Goal: Task Accomplishment & Management: Manage account settings

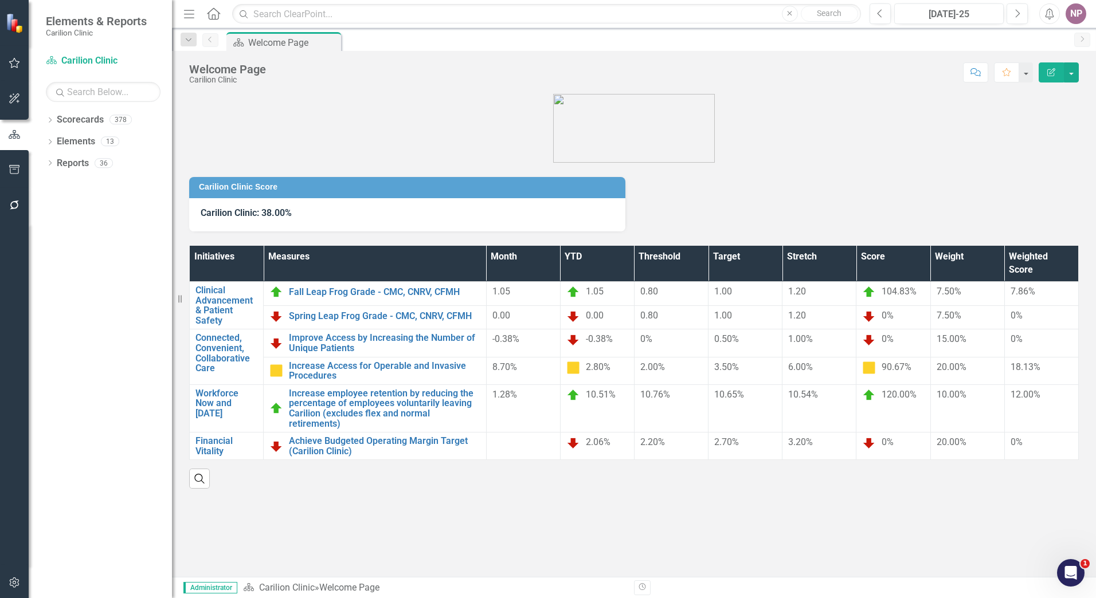
click at [1081, 576] on div "Open Intercom Messenger" at bounding box center [1071, 573] width 38 height 38
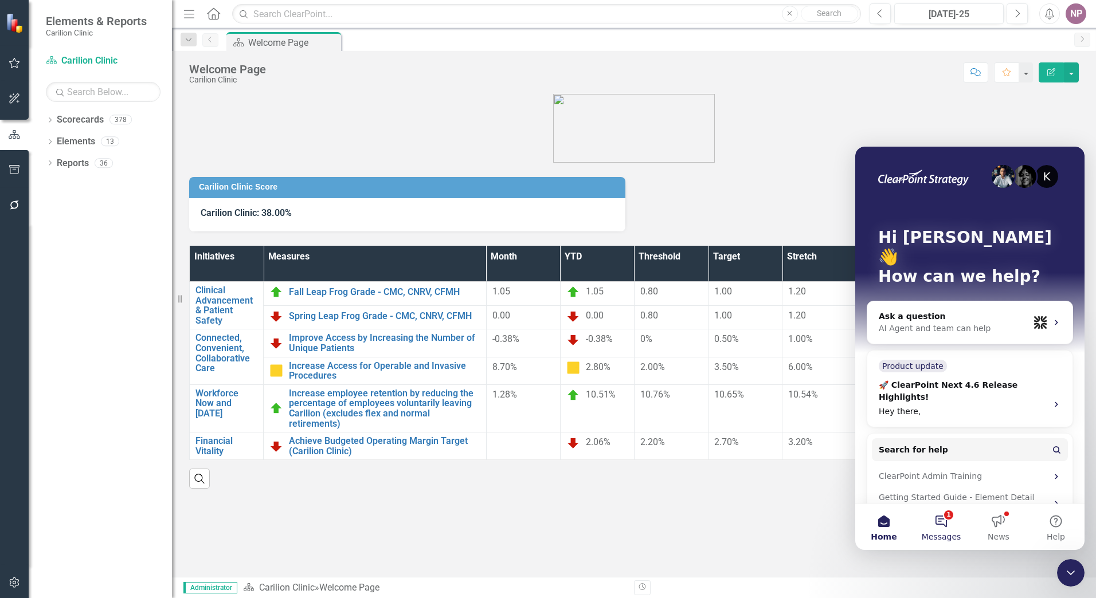
click at [948, 524] on button "1 Messages" at bounding box center [940, 527] width 57 height 46
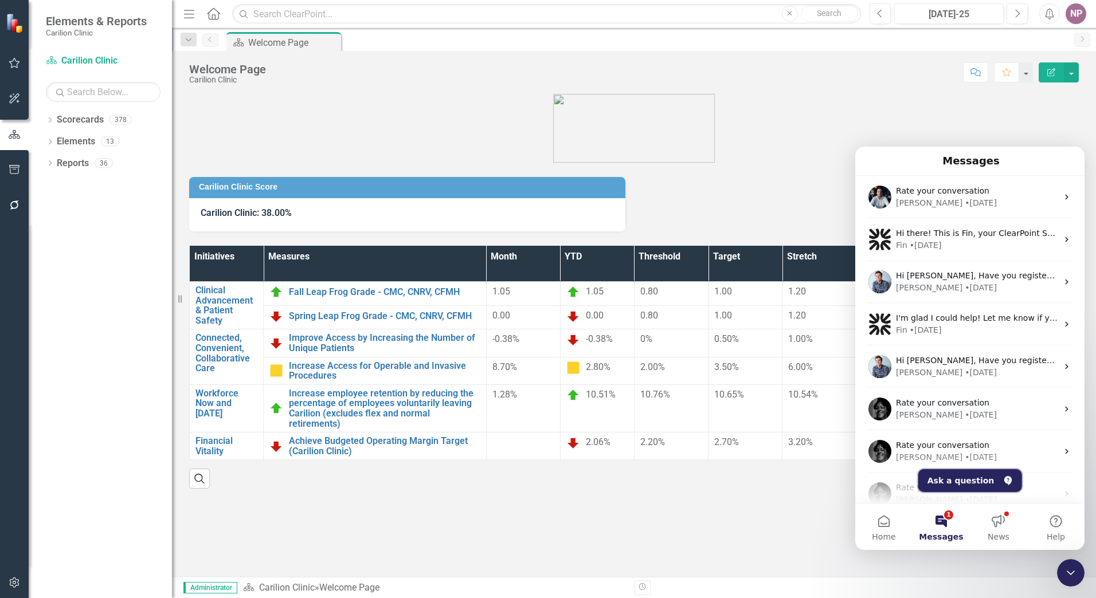
click at [970, 483] on button "Ask a question" at bounding box center [970, 480] width 104 height 23
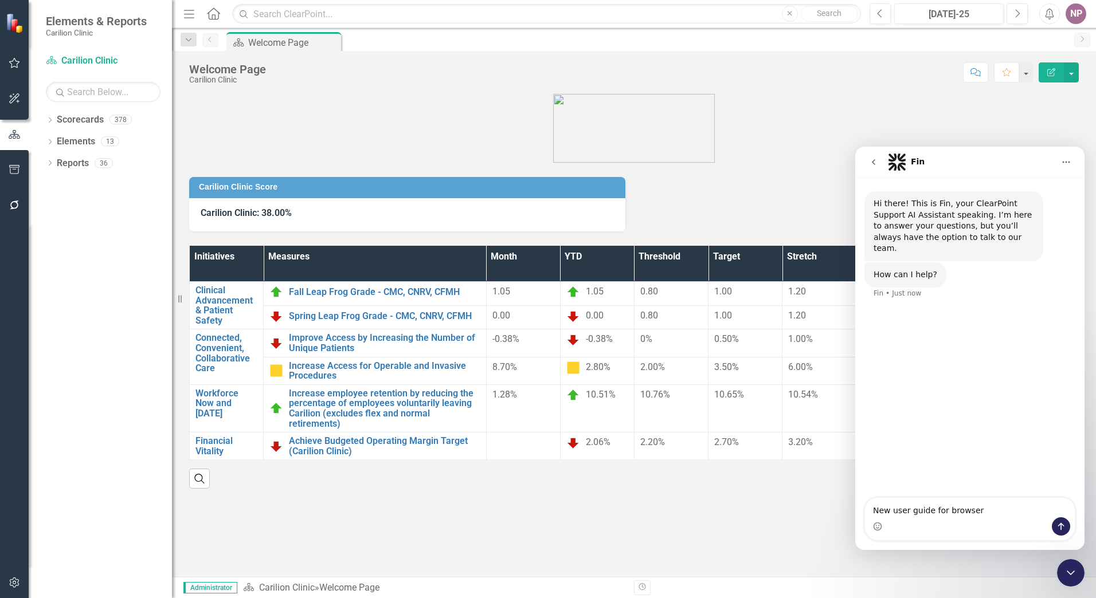
type textarea "New user guide for browsers"
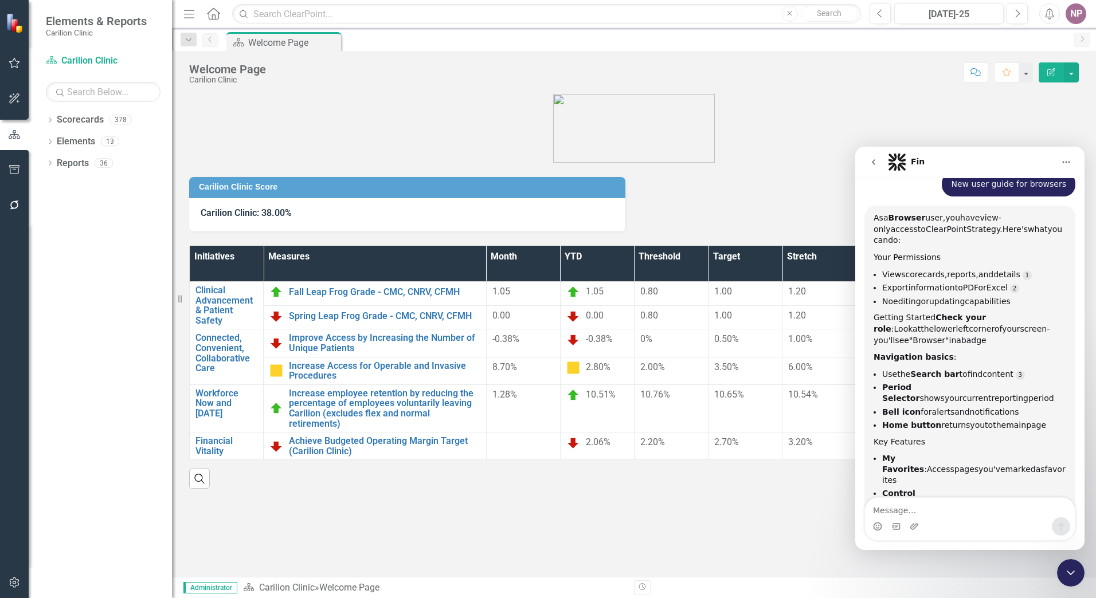
scroll to position [135, 0]
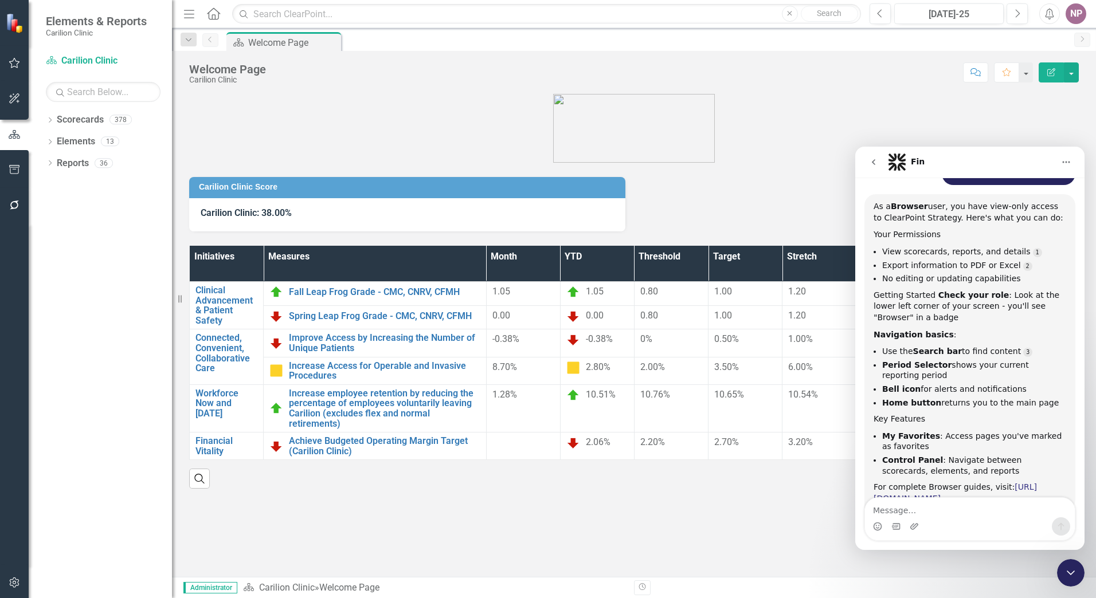
click at [985, 491] on link "[URL][DOMAIN_NAME]" at bounding box center [954, 493] width 163 height 21
click at [52, 120] on icon at bounding box center [50, 119] width 3 height 5
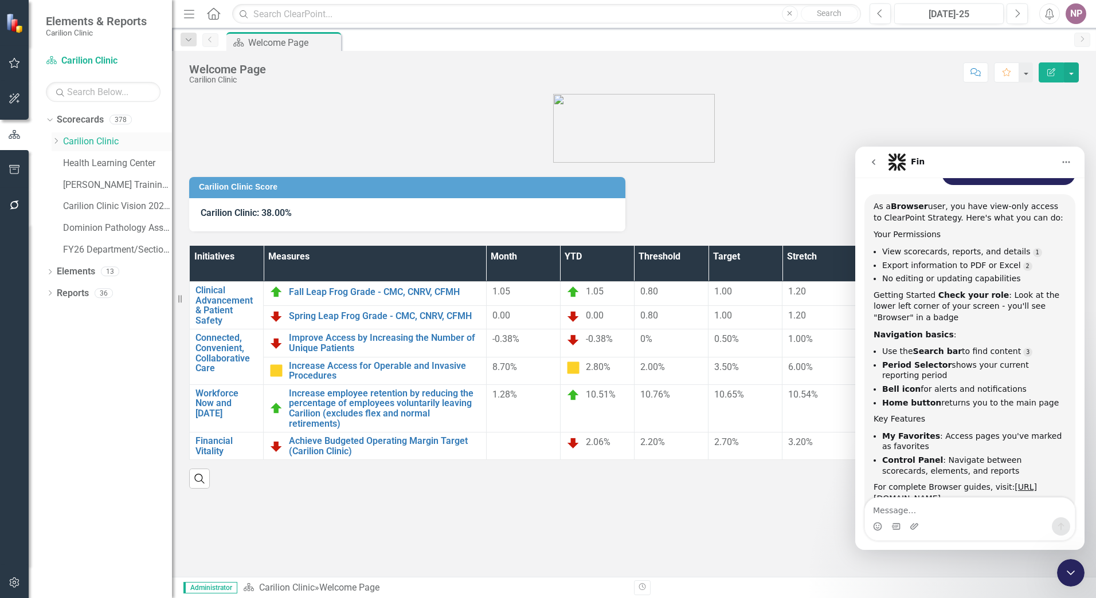
click at [57, 138] on icon "Dropdown" at bounding box center [56, 141] width 9 height 7
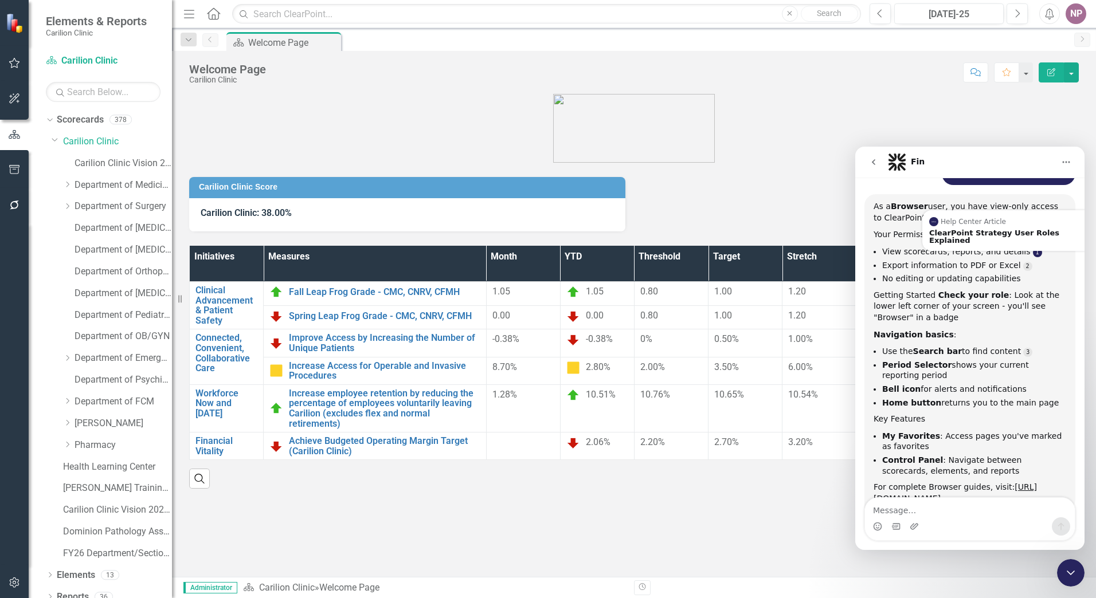
click at [1033, 248] on link "Source reference 8388273:" at bounding box center [1037, 252] width 9 height 9
click at [1017, 229] on div "ClearPoint Strategy User Roles Explained" at bounding box center [1012, 236] width 167 height 15
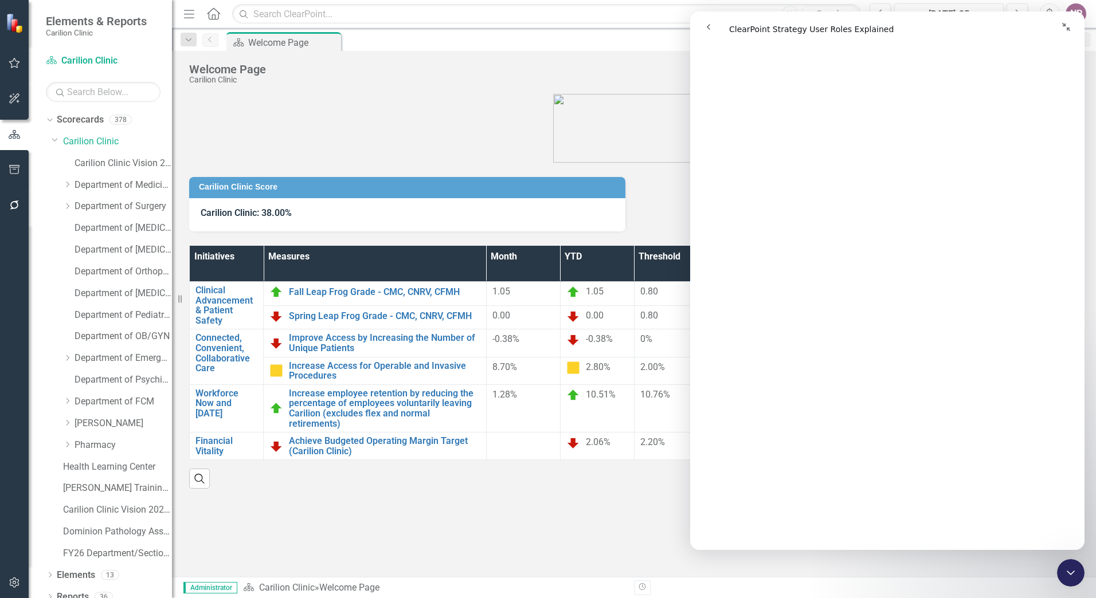
scroll to position [745, 0]
drag, startPoint x: 426, startPoint y: 115, endPoint x: 401, endPoint y: 120, distance: 25.7
click at [425, 116] on figure at bounding box center [633, 128] width 889 height 69
click at [1078, 579] on div "Close Intercom Messenger" at bounding box center [1071, 573] width 28 height 28
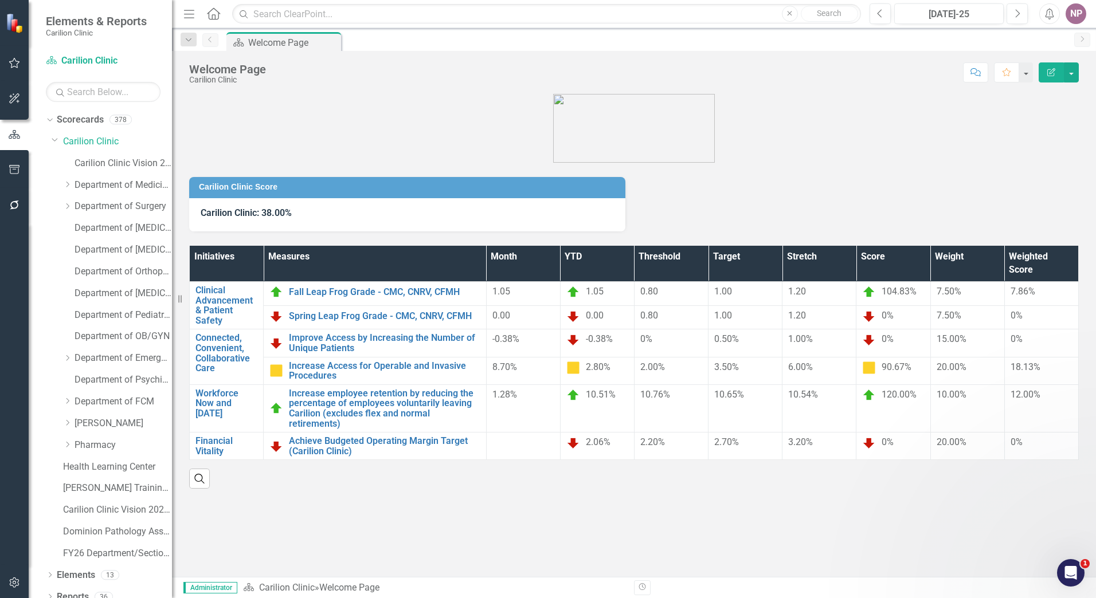
scroll to position [0, 0]
click at [65, 182] on icon "Dropdown" at bounding box center [67, 184] width 9 height 7
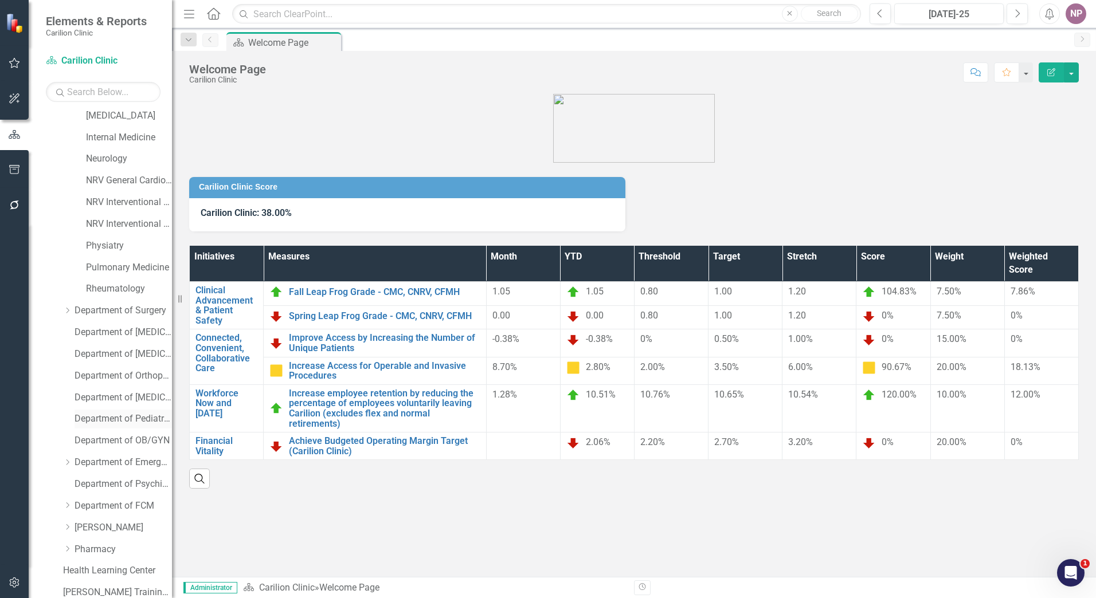
scroll to position [445, 0]
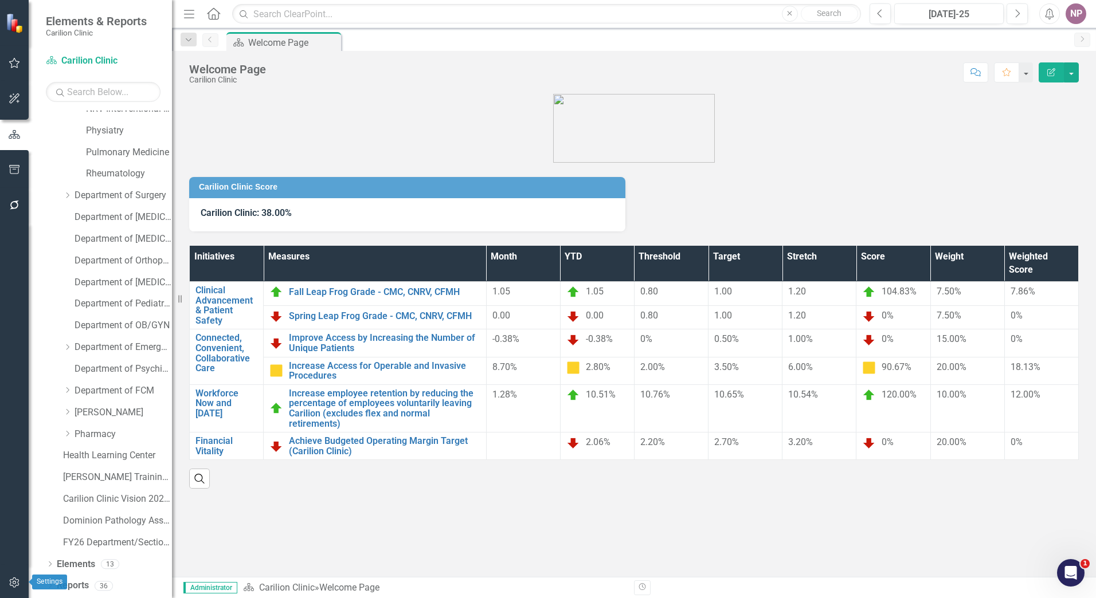
click at [17, 575] on button "button" at bounding box center [15, 583] width 26 height 24
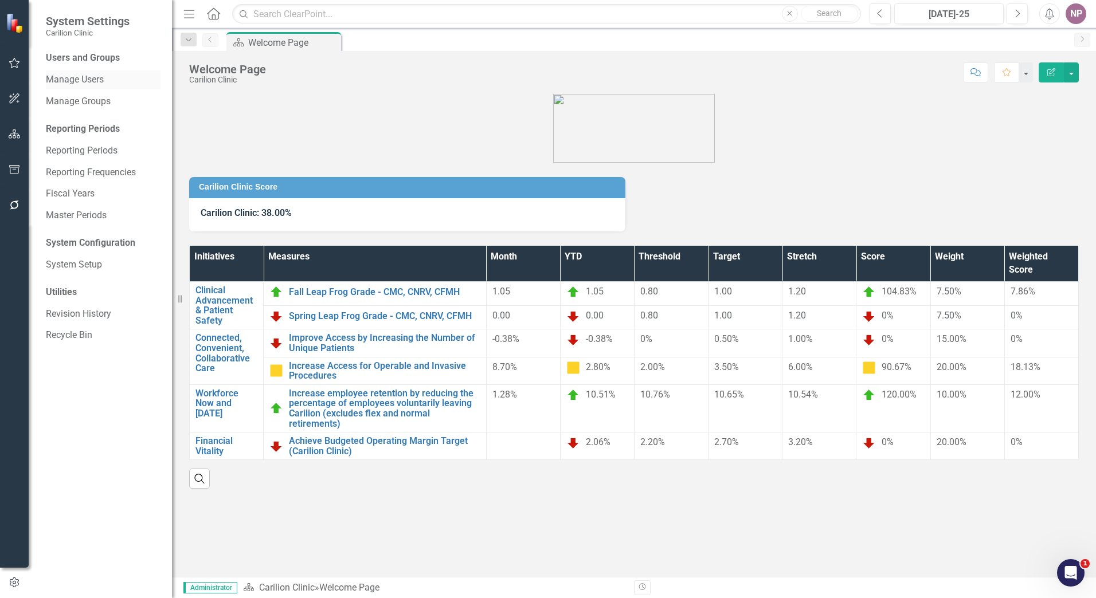
click at [79, 74] on link "Manage Users" at bounding box center [103, 79] width 115 height 13
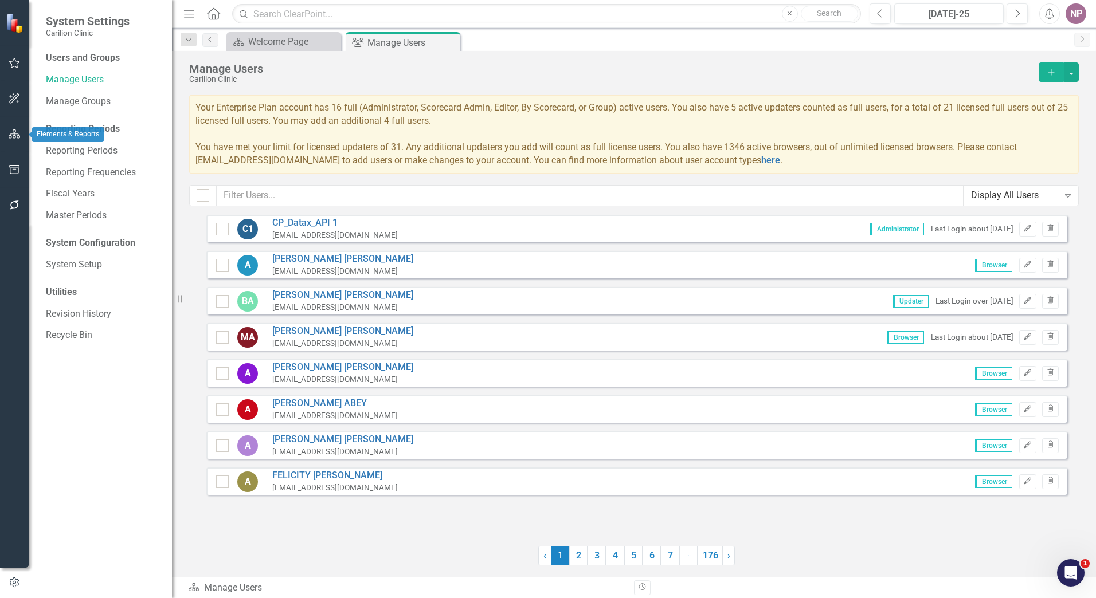
click at [18, 134] on icon "button" at bounding box center [15, 134] width 12 height 9
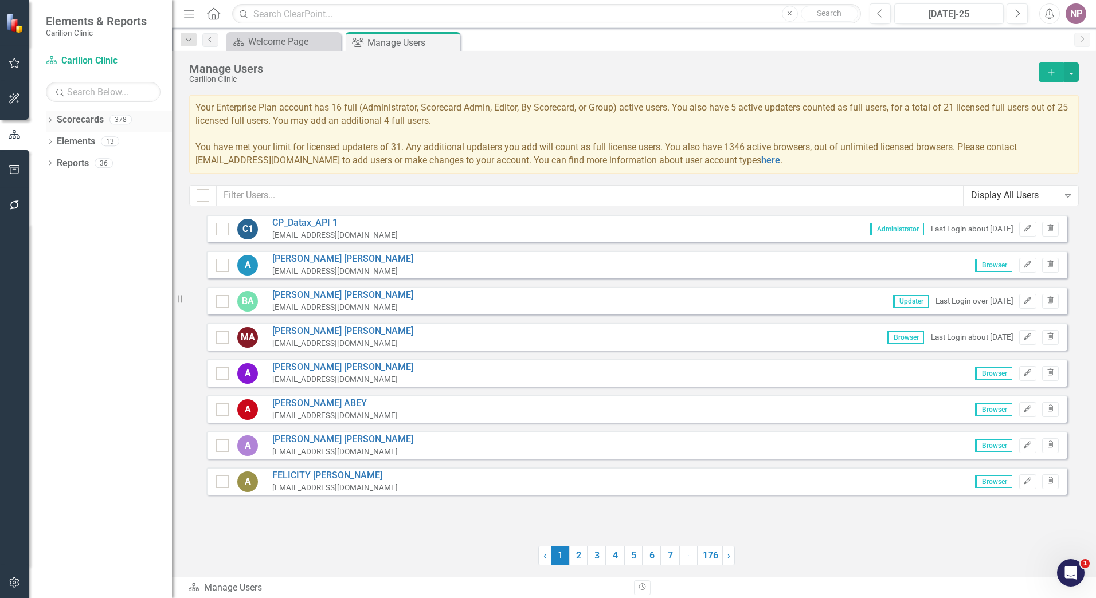
click at [49, 112] on div "Dropdown Scorecards 378" at bounding box center [109, 122] width 126 height 22
click at [46, 120] on icon "Dropdown" at bounding box center [50, 121] width 8 height 6
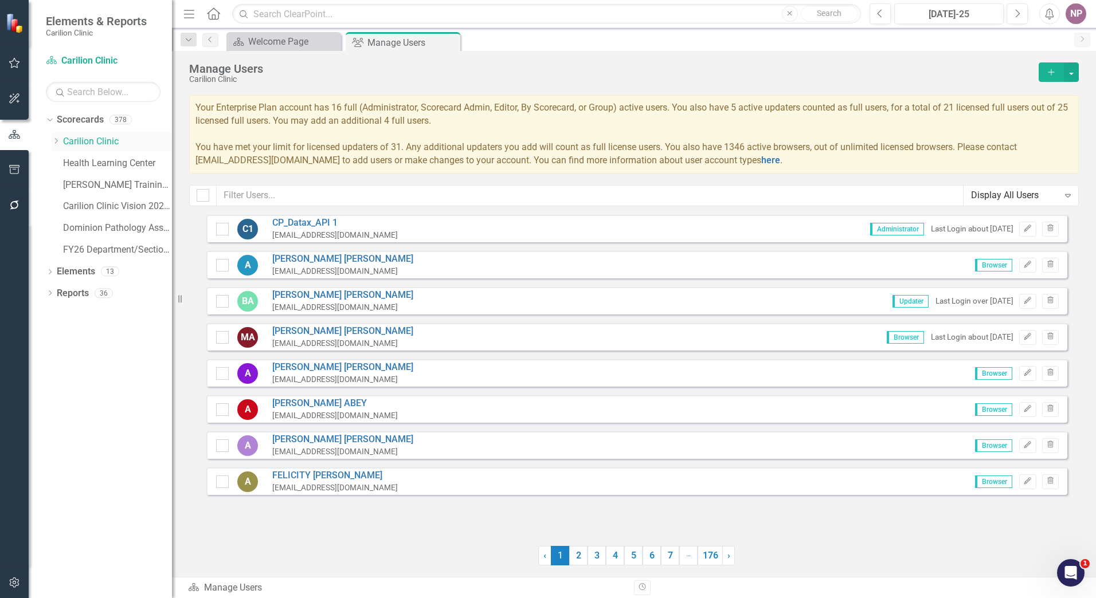
click at [54, 140] on icon "Dropdown" at bounding box center [56, 141] width 9 height 7
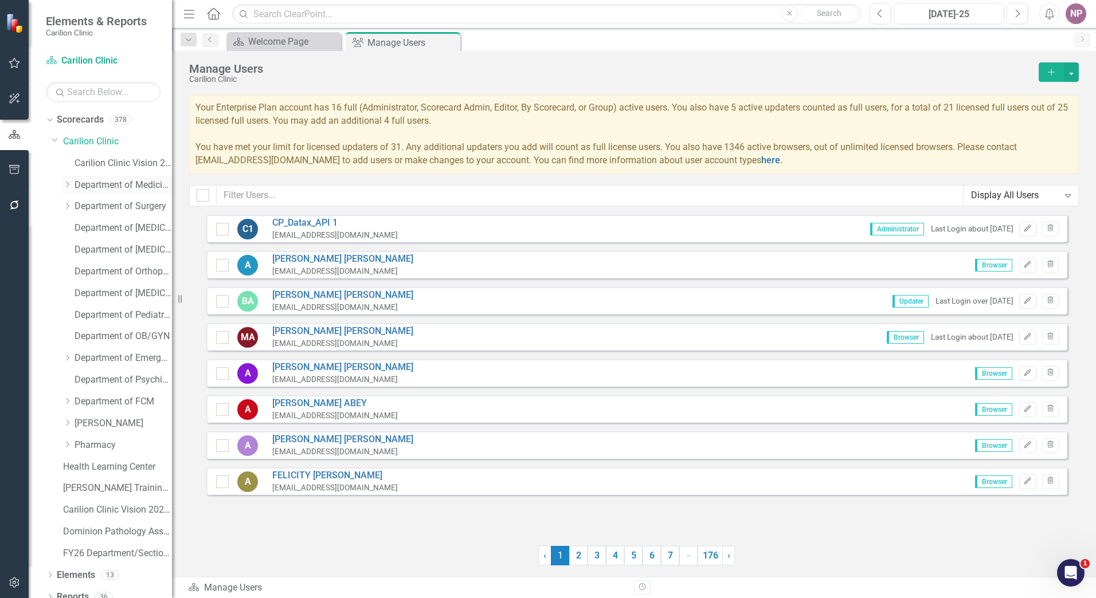
click at [70, 189] on div "Dropdown" at bounding box center [67, 185] width 9 height 10
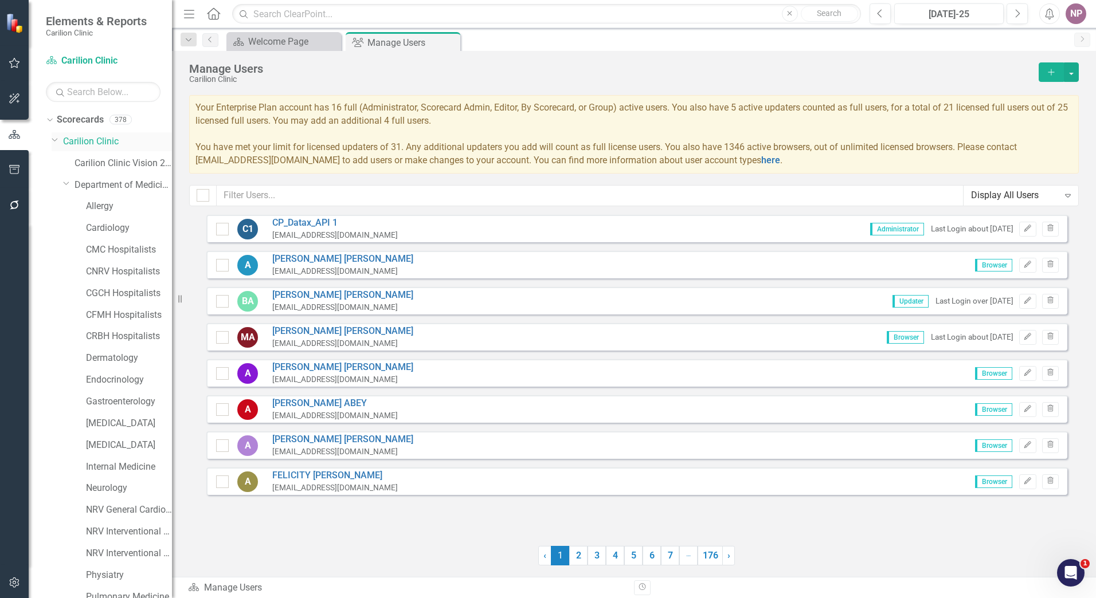
click at [103, 139] on link "Carilion Clinic" at bounding box center [117, 141] width 109 height 13
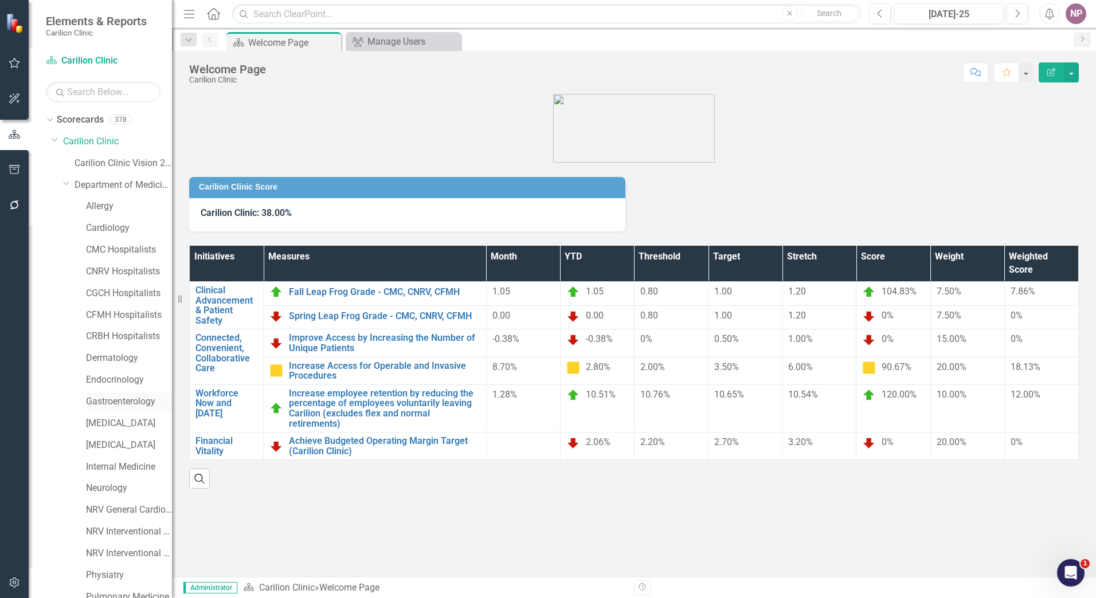
click at [137, 402] on link "Gastroenterology" at bounding box center [129, 401] width 86 height 13
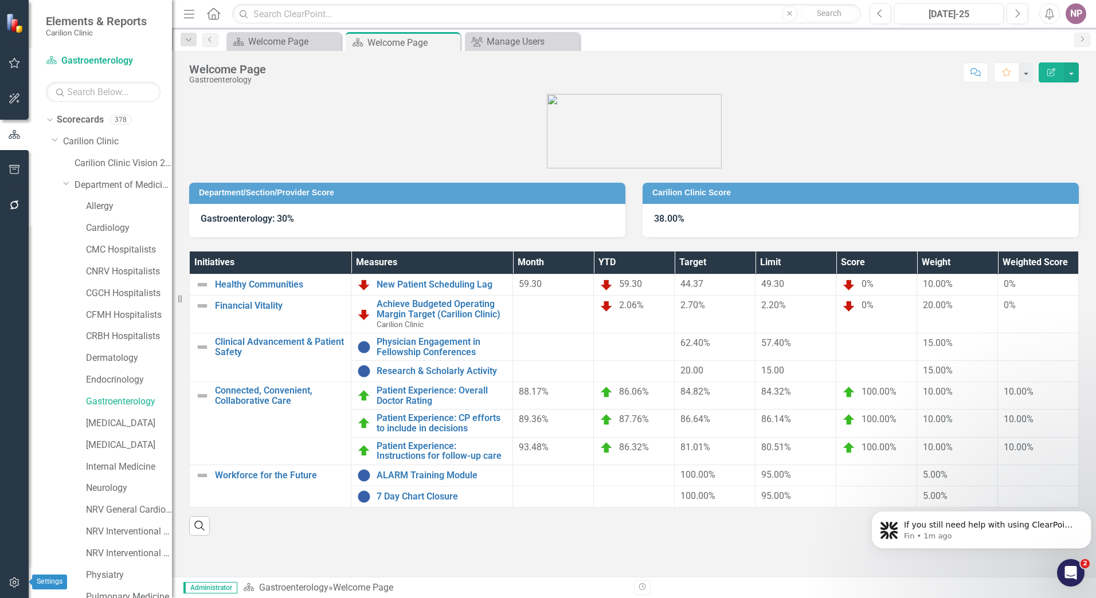
click at [18, 582] on icon "button" at bounding box center [14, 583] width 10 height 10
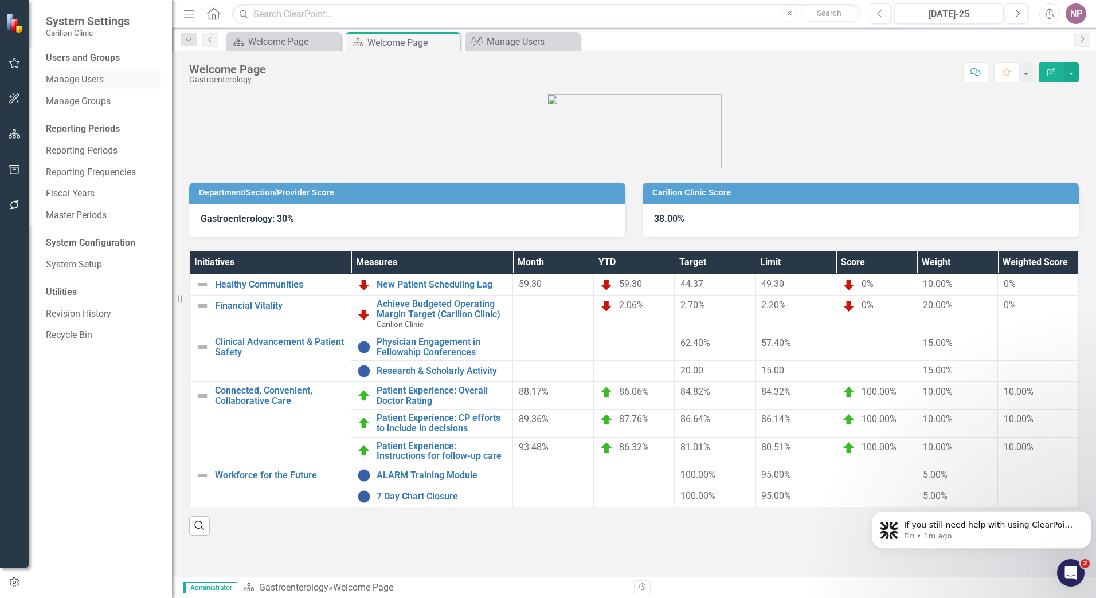
click at [107, 84] on link "Manage Users" at bounding box center [103, 79] width 115 height 13
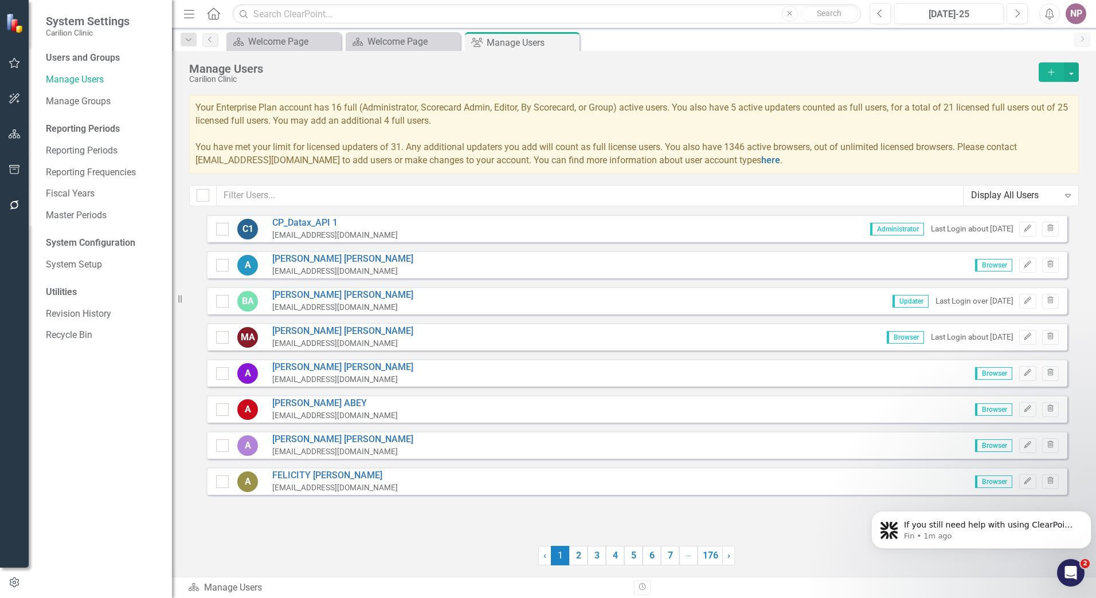
click at [1054, 76] on button "Add" at bounding box center [1050, 71] width 25 height 19
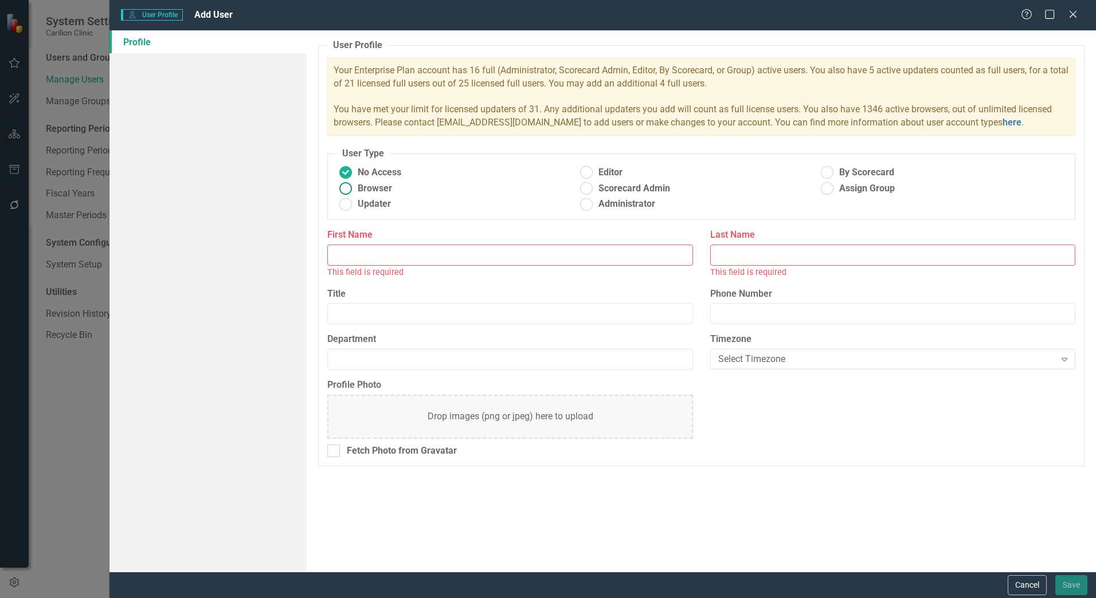
click at [360, 193] on span "Browser" at bounding box center [375, 188] width 34 height 13
click at [355, 193] on input "Browser" at bounding box center [346, 189] width 18 height 18
radio input "true"
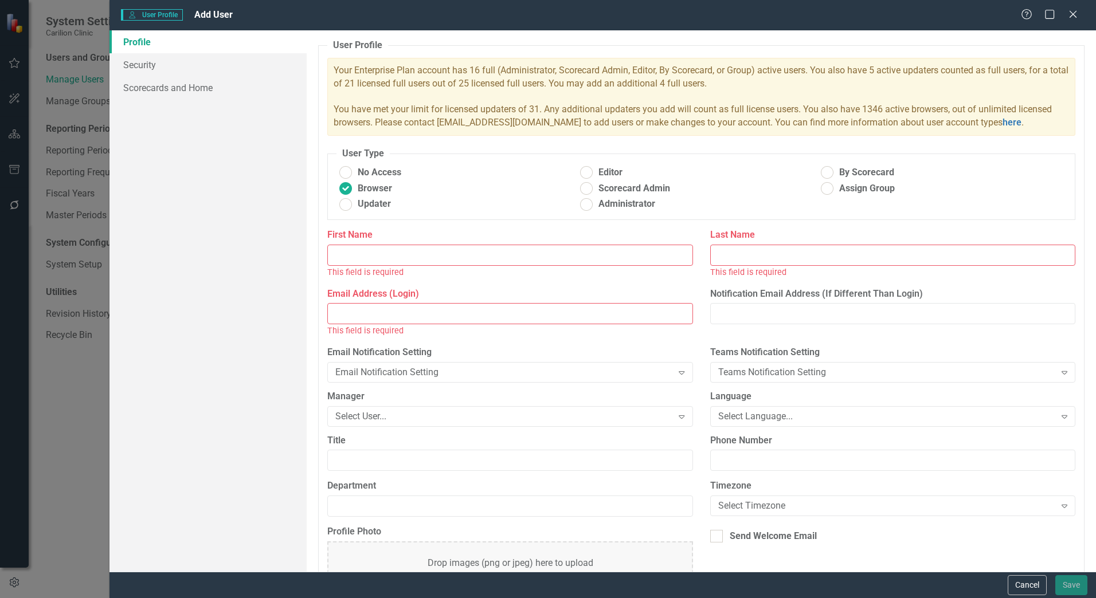
click at [378, 246] on input "First Name" at bounding box center [509, 255] width 365 height 21
type input "[PERSON_NAME]"
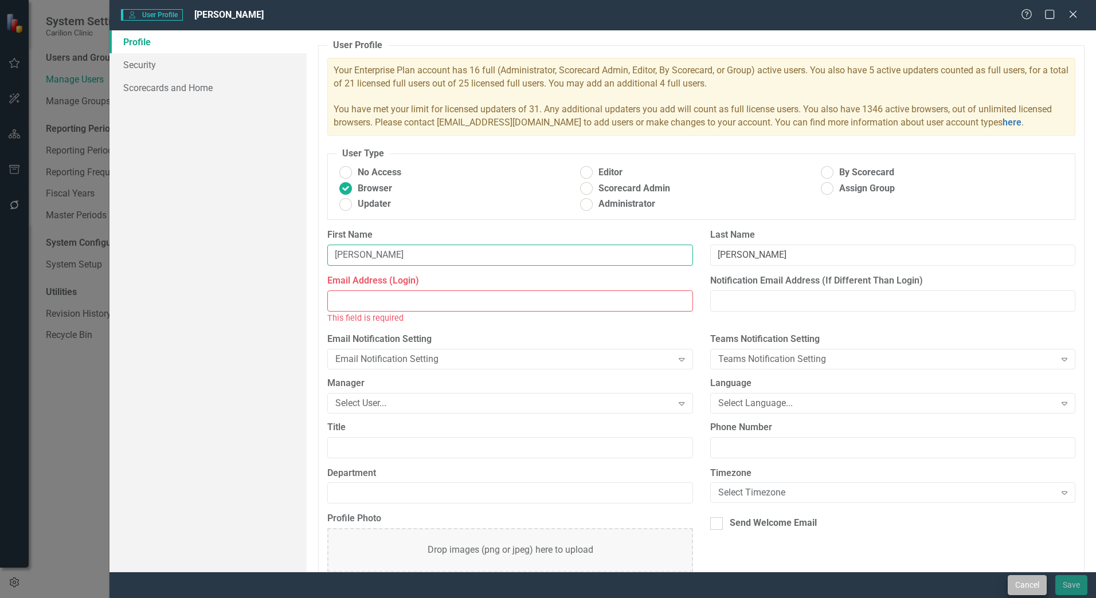
type input "[PERSON_NAME]"
click at [1022, 583] on button "Cancel" at bounding box center [1026, 585] width 39 height 20
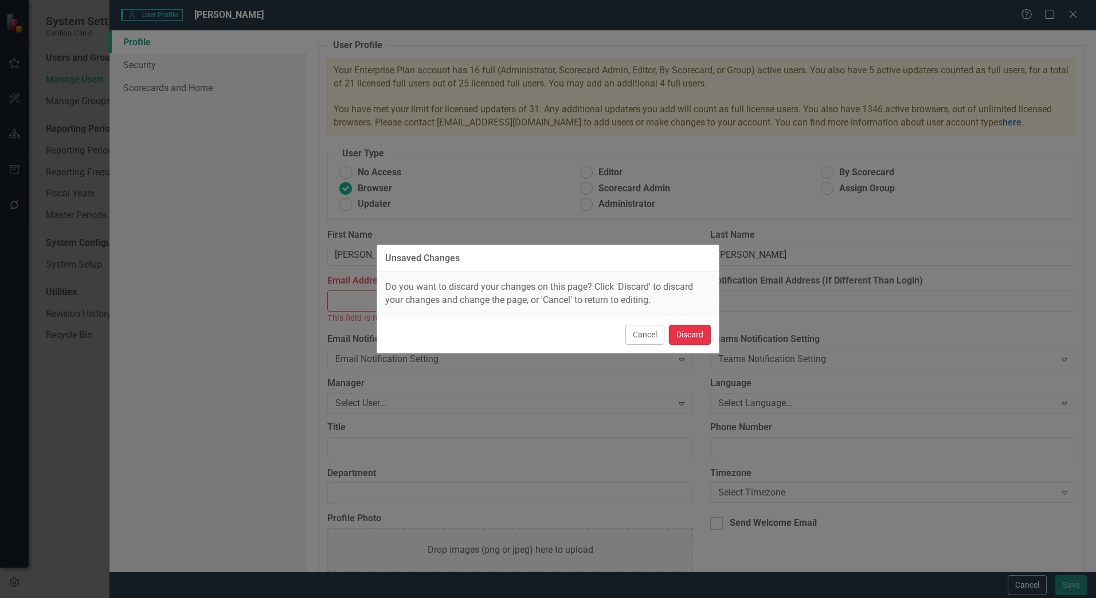
click at [683, 328] on button "Discard" at bounding box center [690, 335] width 42 height 20
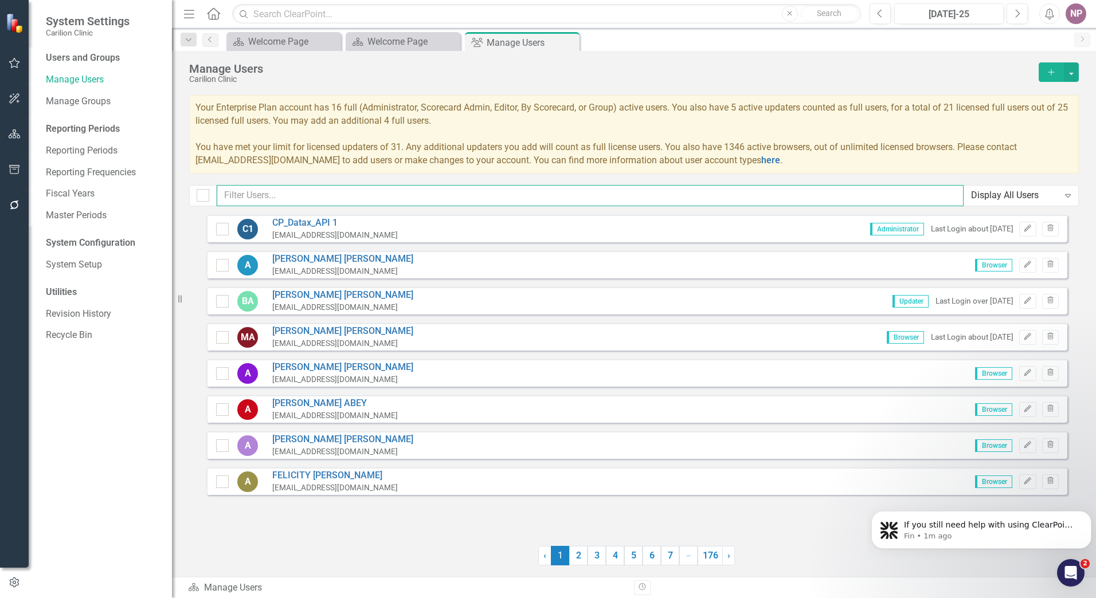
click at [334, 196] on input "text" at bounding box center [590, 195] width 747 height 21
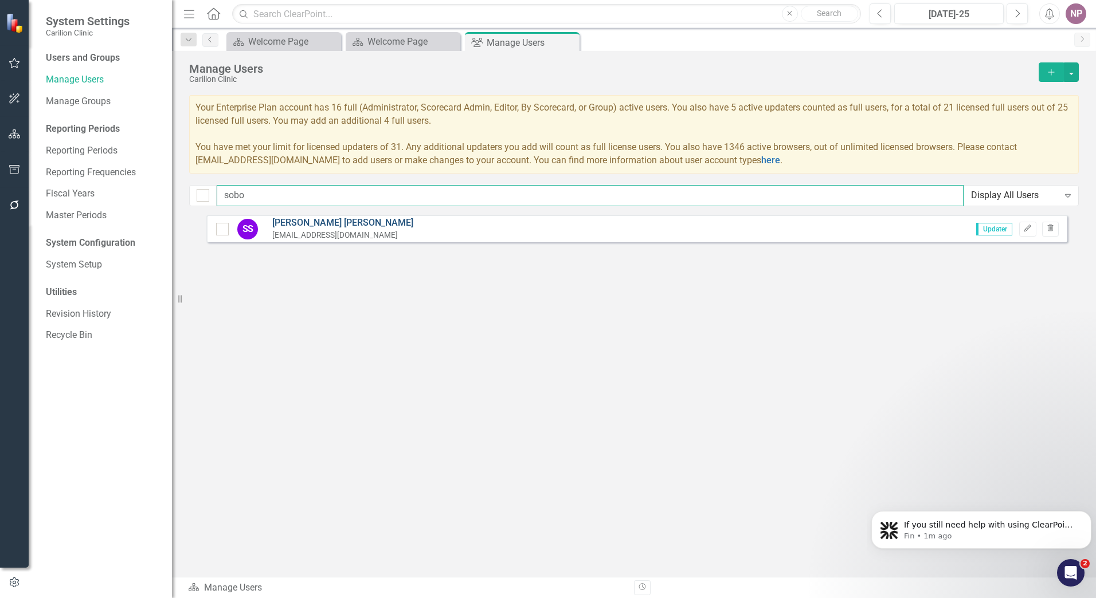
type input "sobo"
click at [309, 217] on link "[PERSON_NAME]" at bounding box center [342, 223] width 141 height 13
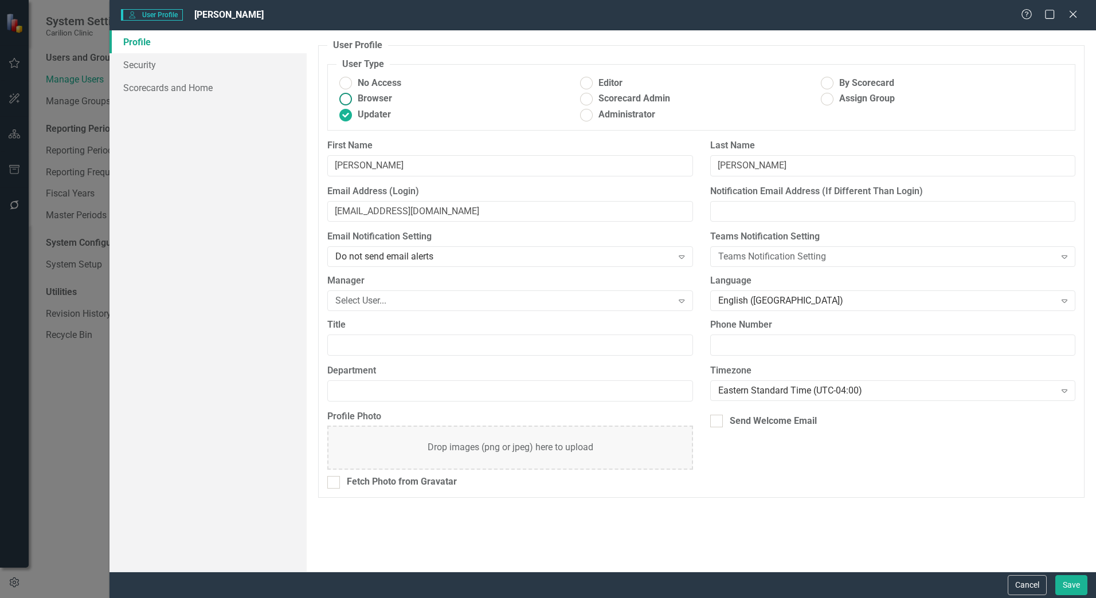
click at [359, 97] on span "Browser" at bounding box center [375, 98] width 34 height 13
click at [355, 97] on input "Browser" at bounding box center [346, 99] width 18 height 18
radio input "true"
click at [163, 67] on link "Security" at bounding box center [207, 64] width 197 height 23
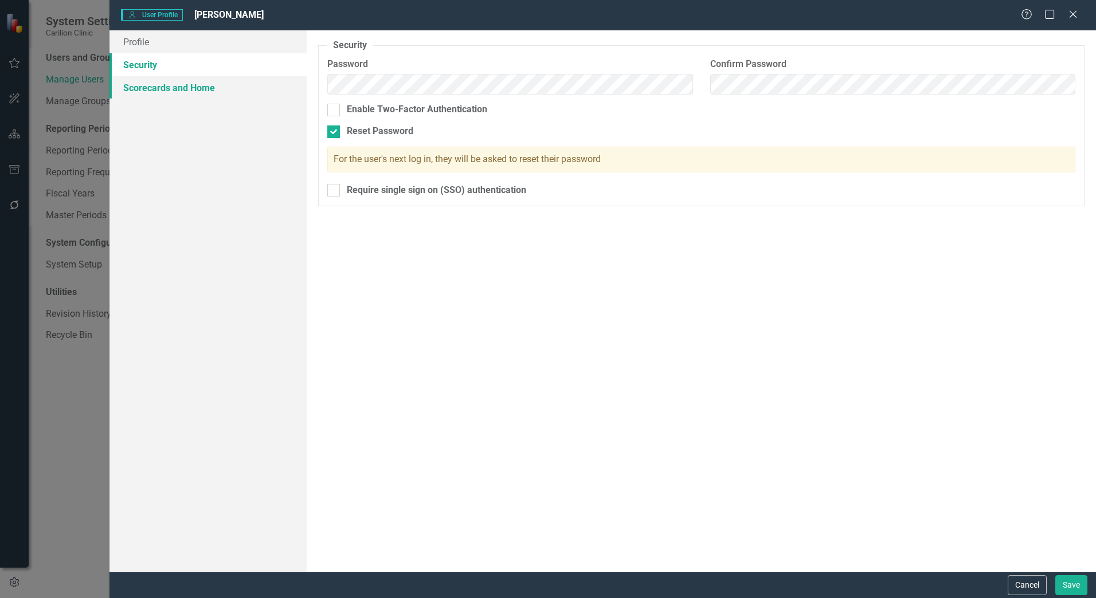
click at [179, 83] on link "Scorecards and Home" at bounding box center [207, 87] width 197 height 23
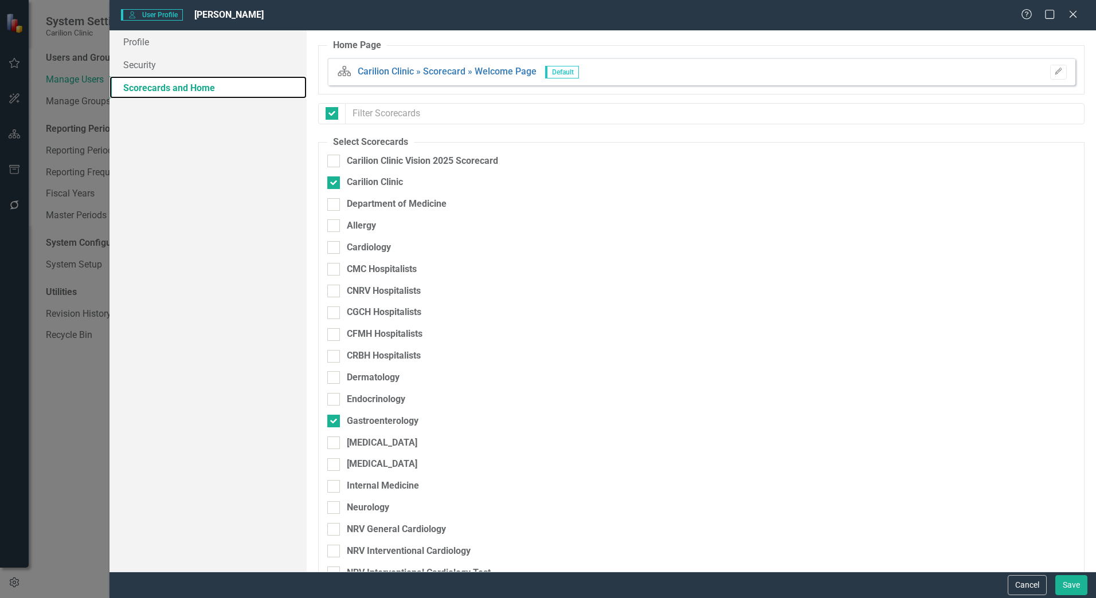
checkbox input "false"
click at [166, 48] on link "Profile" at bounding box center [207, 41] width 197 height 23
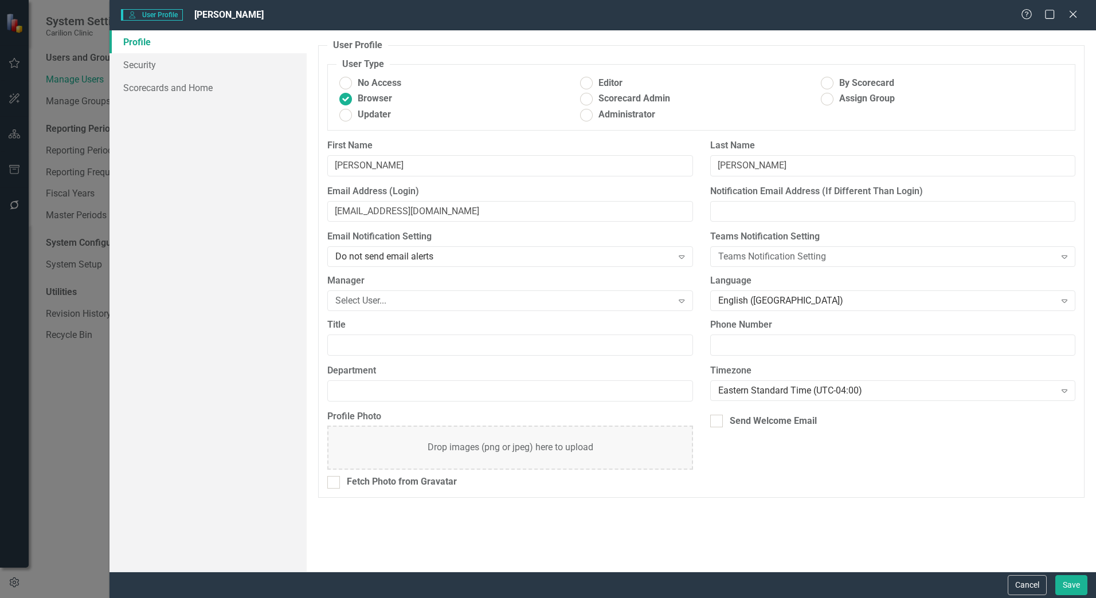
click at [733, 413] on div "Send Welcome Email" at bounding box center [892, 423] width 382 height 26
click at [734, 424] on div "Send Welcome Email" at bounding box center [772, 421] width 87 height 13
drag, startPoint x: 734, startPoint y: 424, endPoint x: 716, endPoint y: 421, distance: 18.1
click at [716, 421] on input "Send Welcome Email" at bounding box center [713, 418] width 7 height 7
checkbox input "true"
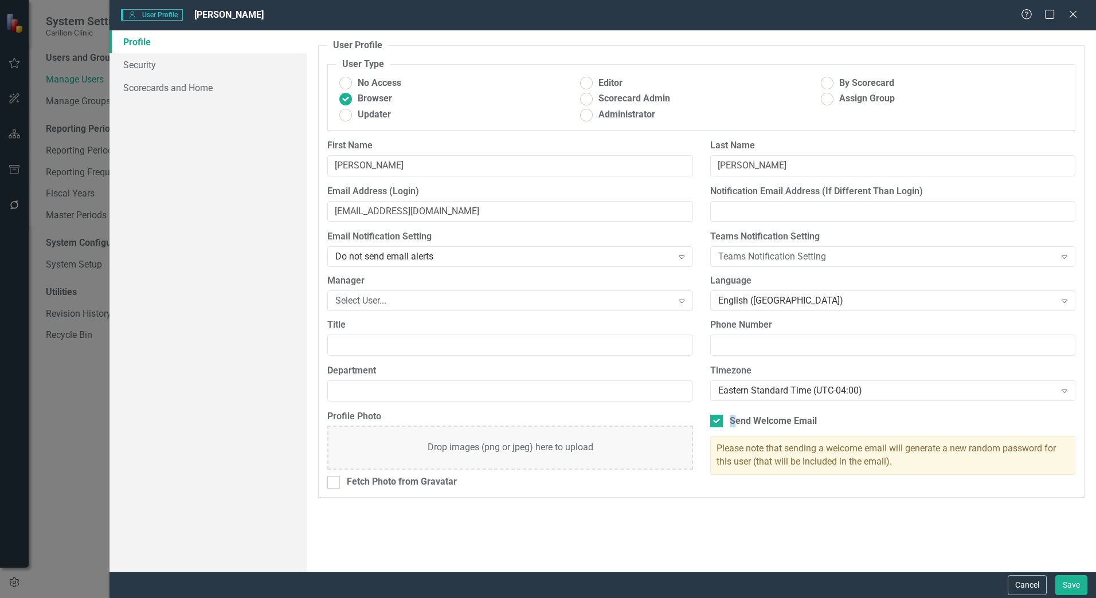
click at [143, 45] on link "Profile" at bounding box center [207, 41] width 197 height 23
click at [147, 63] on link "Security" at bounding box center [207, 64] width 197 height 23
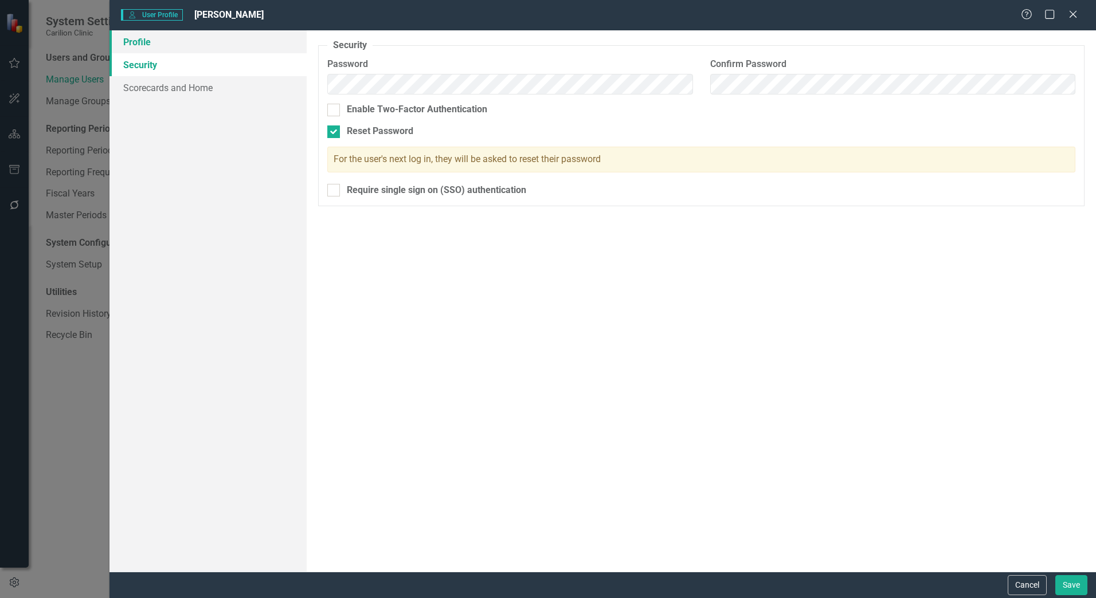
click at [158, 46] on link "Profile" at bounding box center [207, 41] width 197 height 23
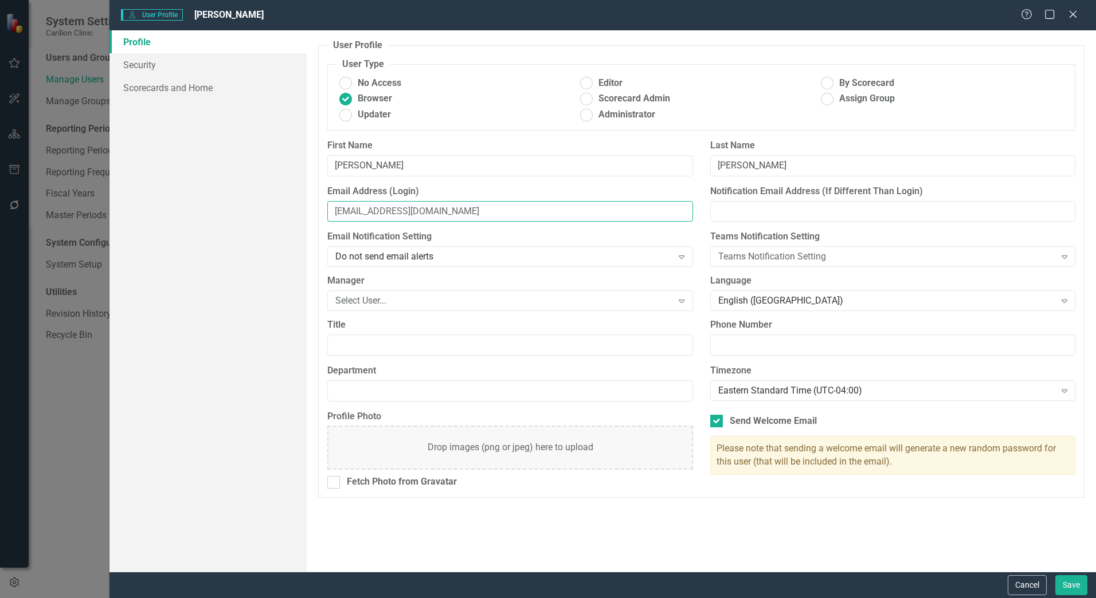
click at [473, 217] on input "[EMAIL_ADDRESS][DOMAIN_NAME]" at bounding box center [509, 211] width 365 height 21
drag, startPoint x: 478, startPoint y: 213, endPoint x: 68, endPoint y: 208, distance: 410.3
click at [78, 208] on div "User User Profile [PERSON_NAME] Help Maximize Close Profile Security Scorecards…" at bounding box center [548, 299] width 1096 height 598
click at [170, 72] on link "Security" at bounding box center [207, 64] width 197 height 23
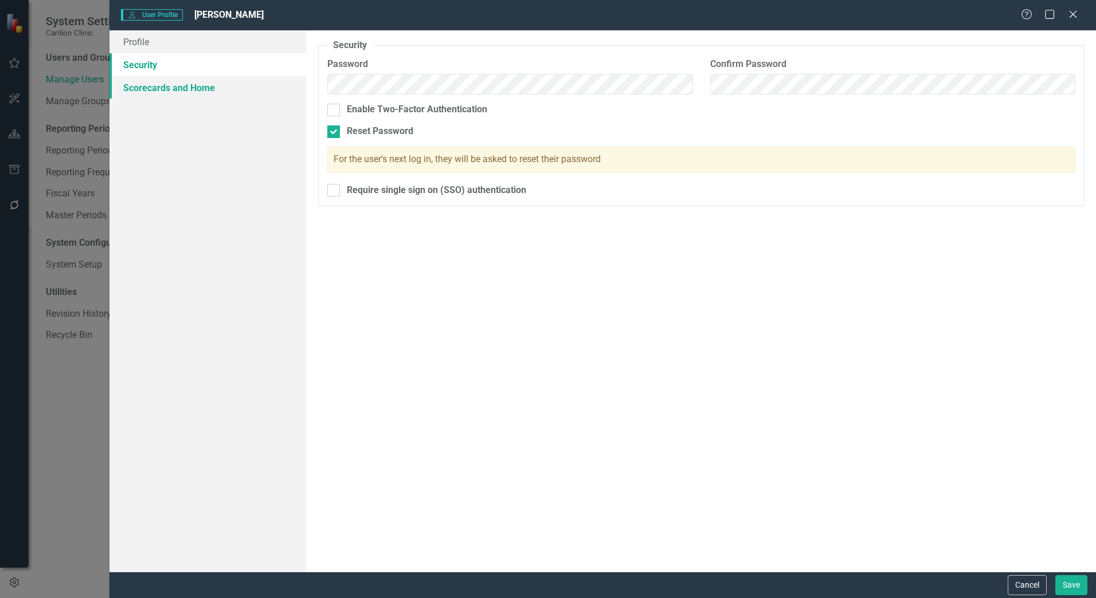
click at [168, 87] on link "Scorecards and Home" at bounding box center [207, 87] width 197 height 23
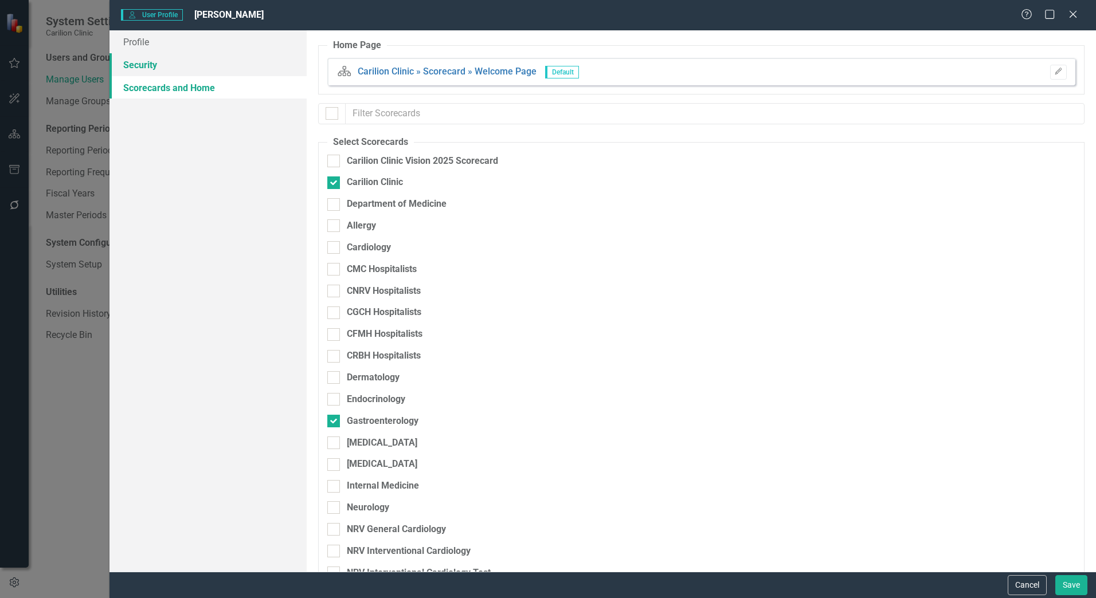
click at [198, 64] on link "Security" at bounding box center [207, 64] width 197 height 23
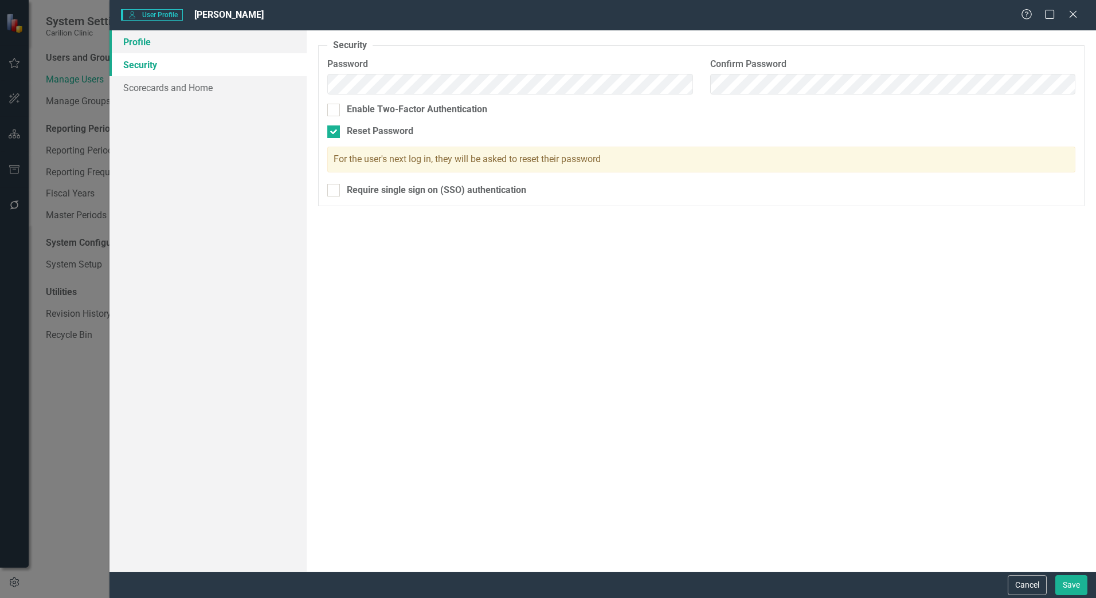
click at [189, 49] on link "Profile" at bounding box center [207, 41] width 197 height 23
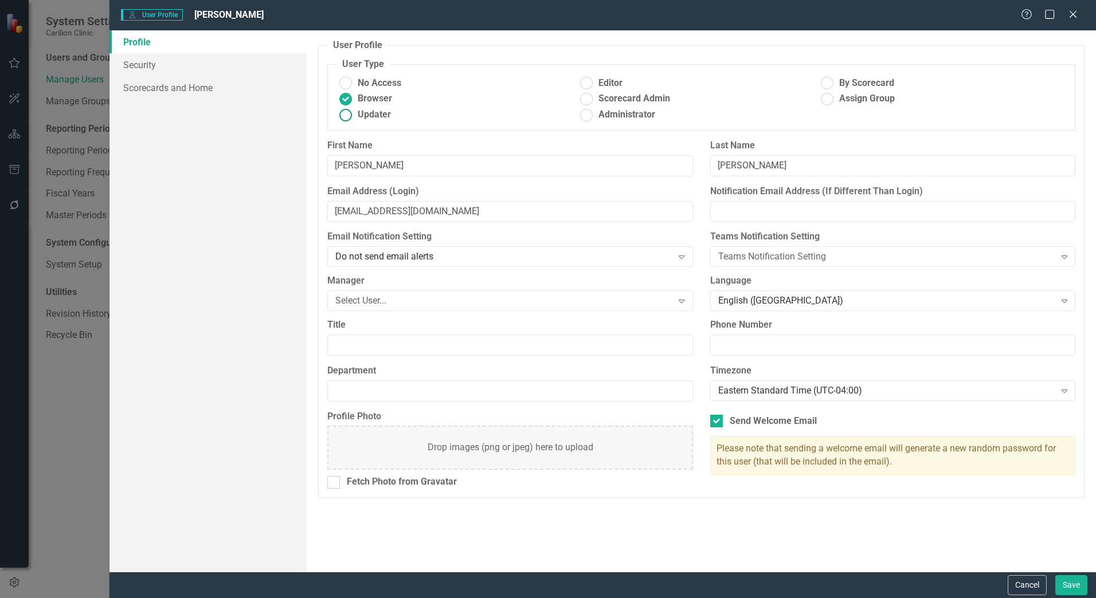
click at [351, 116] on ins at bounding box center [346, 115] width 18 height 18
click at [351, 116] on input "Updater" at bounding box center [346, 115] width 18 height 18
radio input "true"
click at [166, 68] on link "Security" at bounding box center [207, 64] width 197 height 23
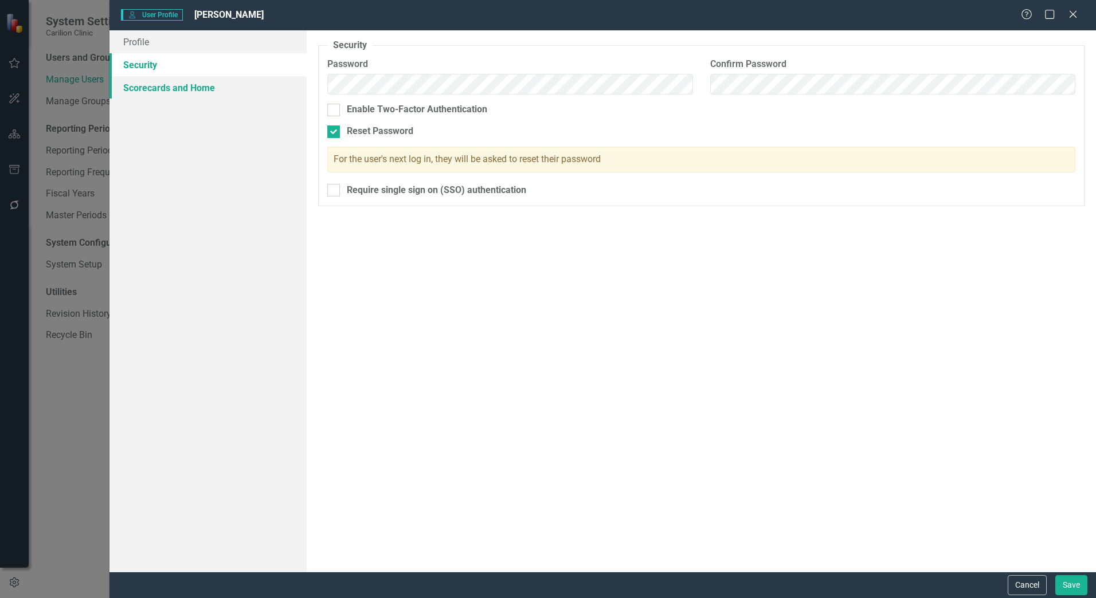
click at [143, 92] on link "Scorecards and Home" at bounding box center [207, 87] width 197 height 23
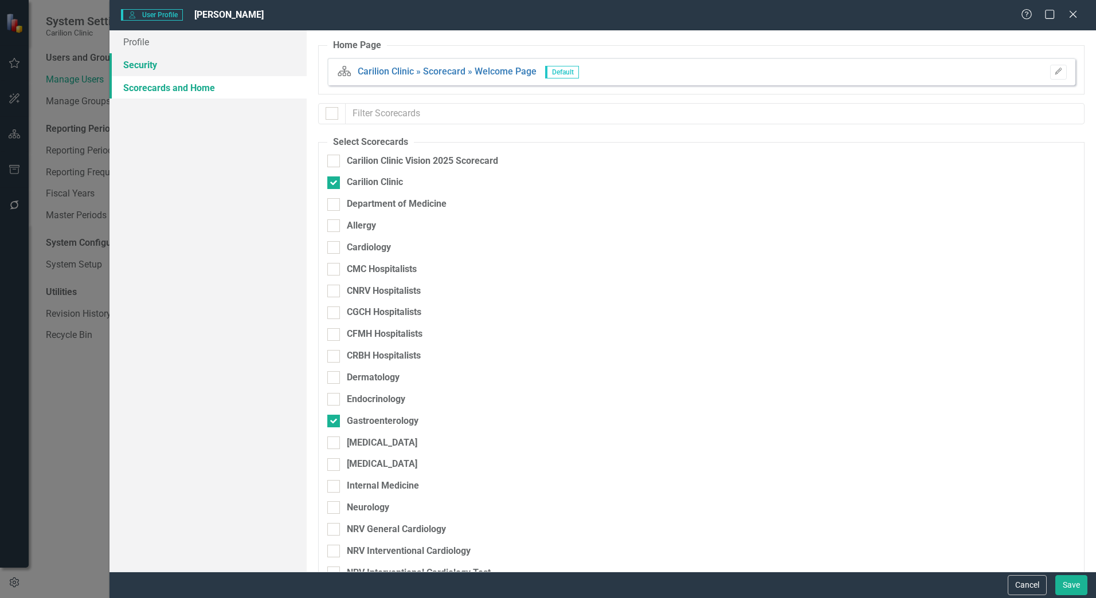
click at [142, 56] on link "Security" at bounding box center [207, 64] width 197 height 23
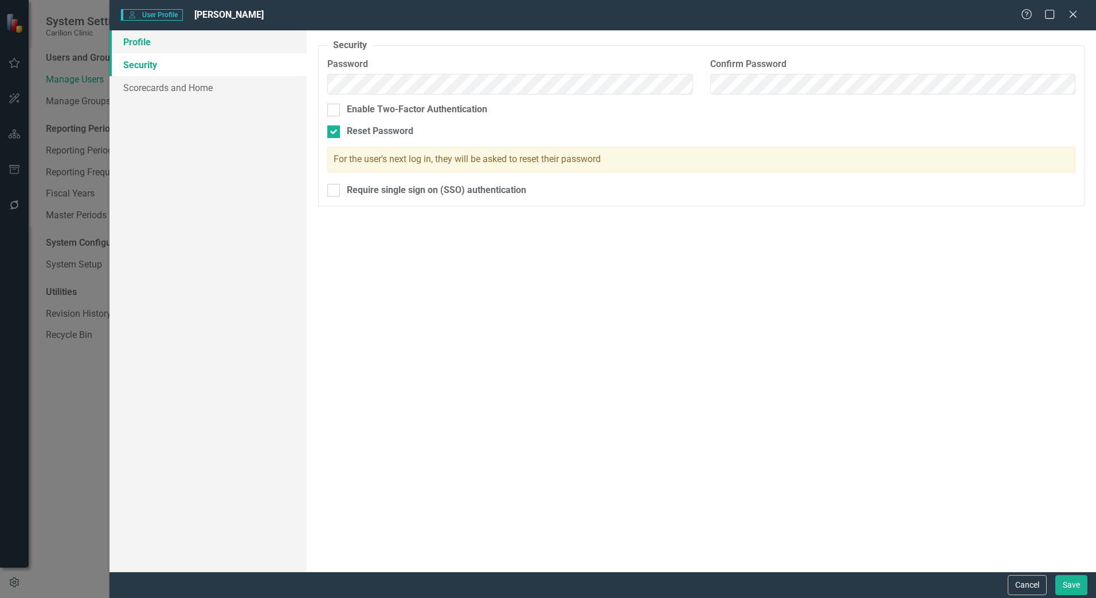
click at [145, 49] on link "Profile" at bounding box center [207, 41] width 197 height 23
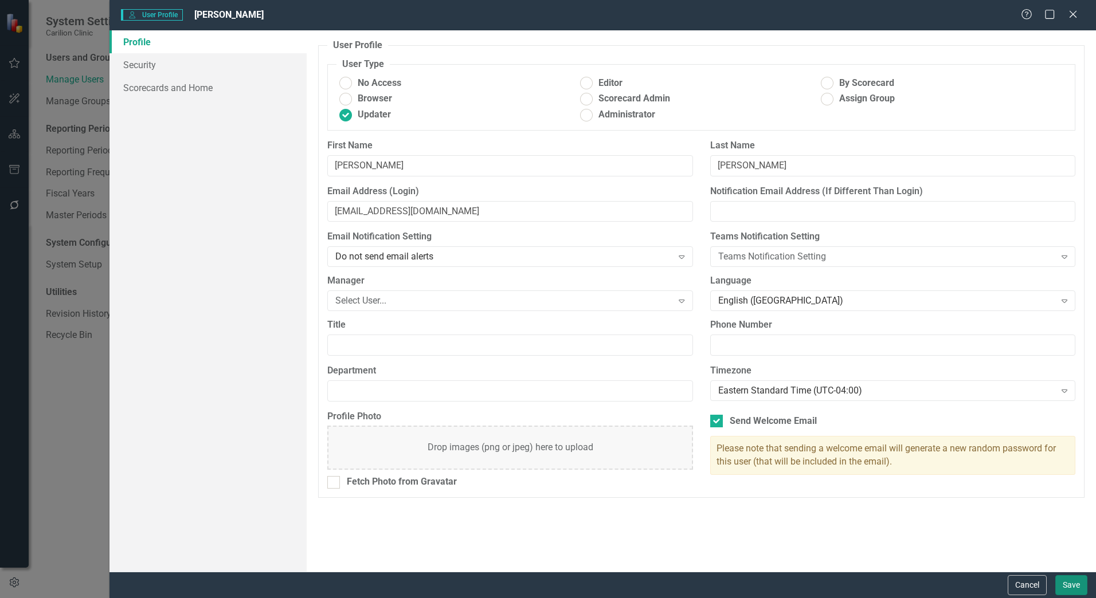
click at [1071, 588] on button "Save" at bounding box center [1071, 585] width 32 height 20
